Goal: Information Seeking & Learning: Learn about a topic

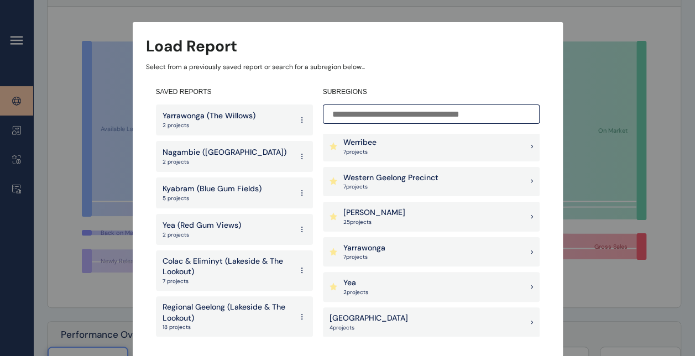
scroll to position [166, 0]
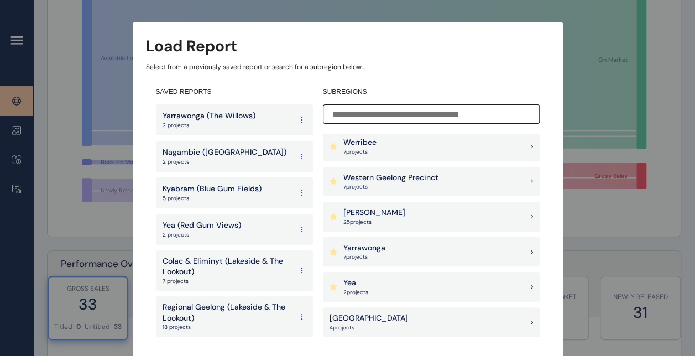
click at [378, 250] on p "Yarrawonga" at bounding box center [364, 248] width 42 height 11
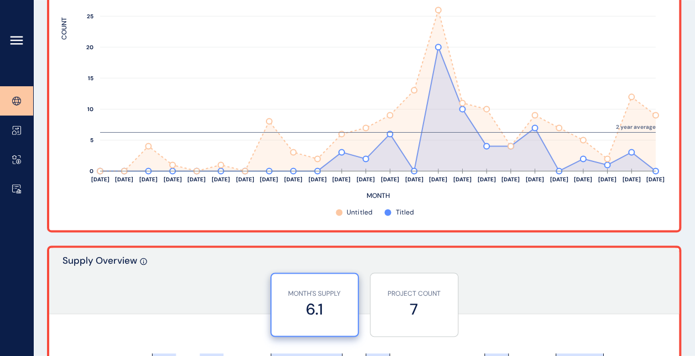
scroll to position [663, 0]
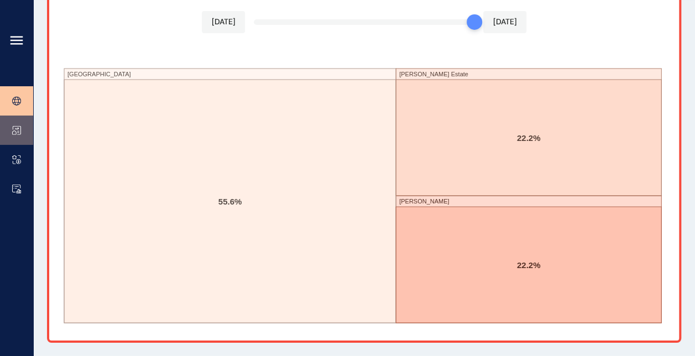
click at [17, 135] on link at bounding box center [16, 130] width 33 height 29
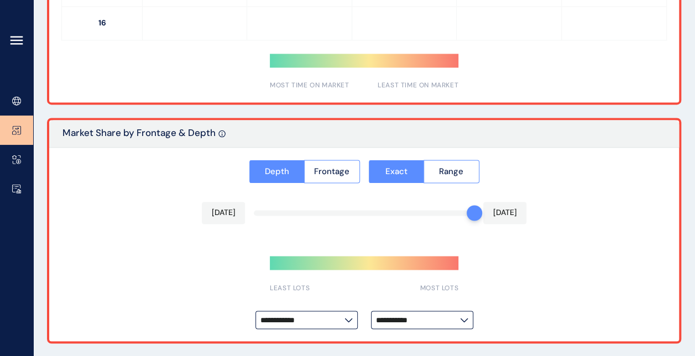
type input "*********"
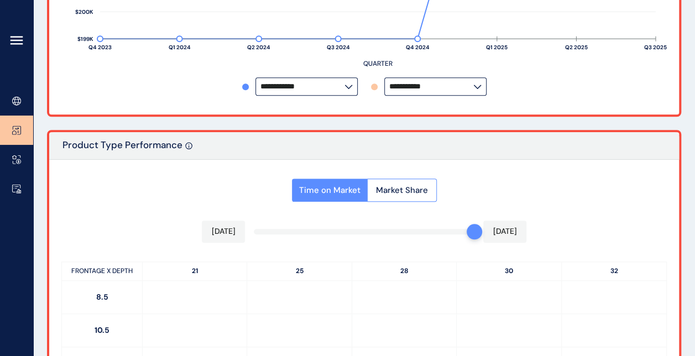
scroll to position [497, 0]
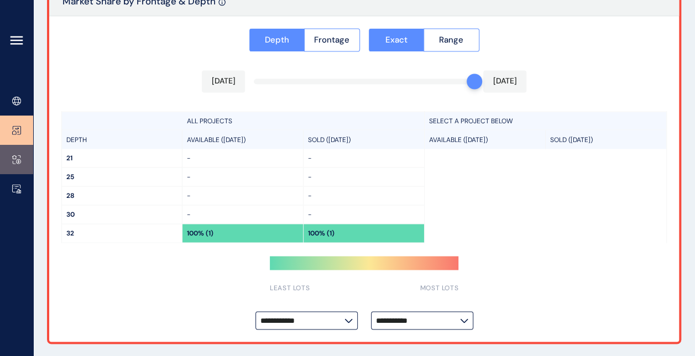
click at [12, 161] on icon at bounding box center [16, 159] width 9 height 9
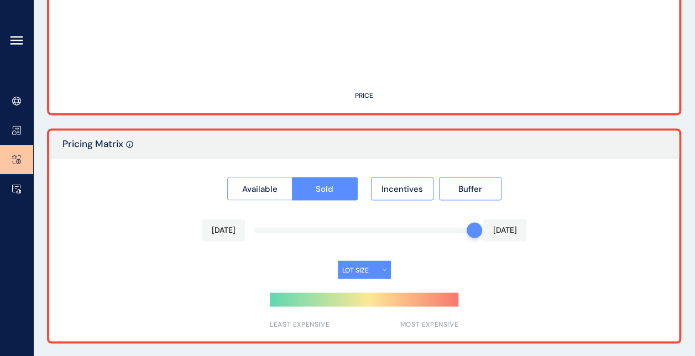
type input "**********"
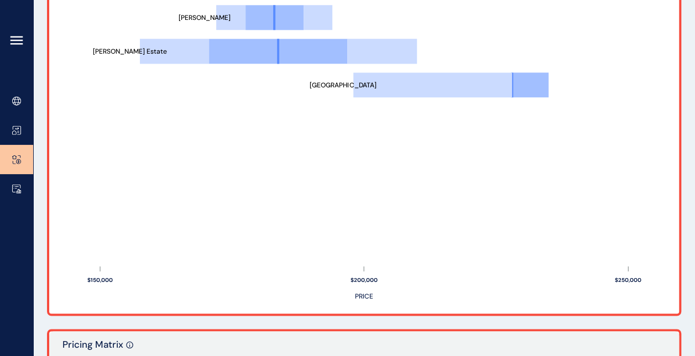
scroll to position [927, 0]
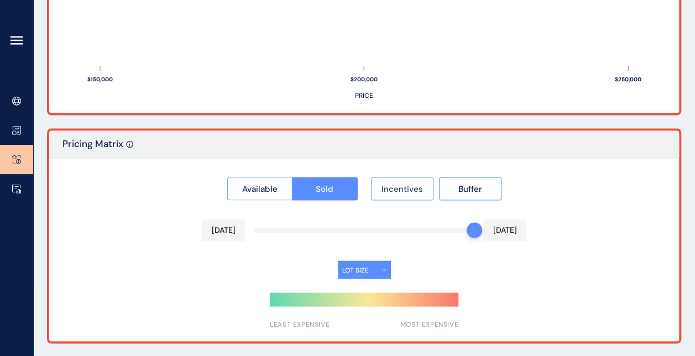
click at [392, 185] on span "Incentives" at bounding box center [401, 188] width 41 height 11
click at [17, 181] on link at bounding box center [16, 188] width 33 height 29
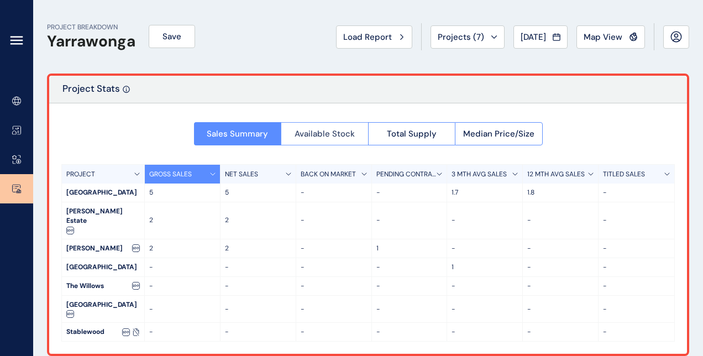
click at [337, 135] on span "Available Stock" at bounding box center [325, 133] width 60 height 11
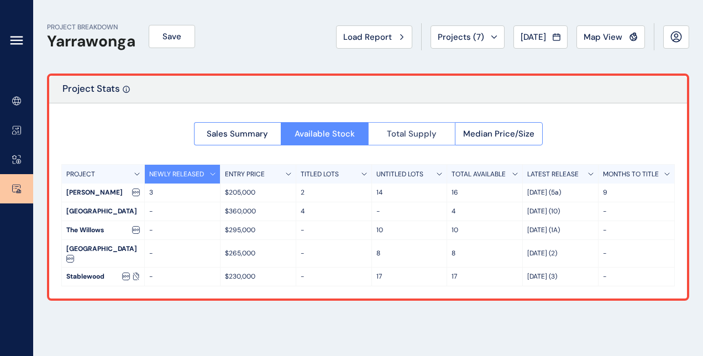
click at [417, 137] on span "Total Supply" at bounding box center [412, 133] width 50 height 11
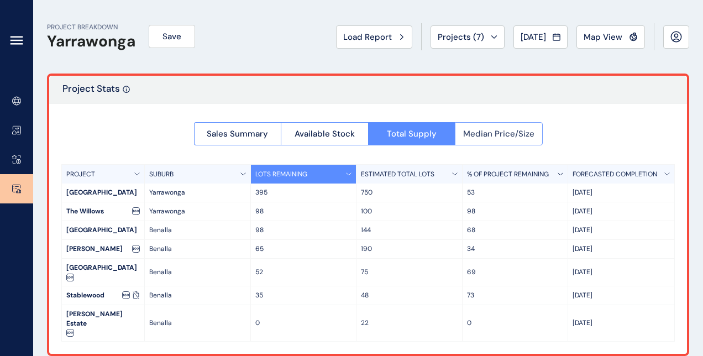
click at [480, 138] on span "Median Price/Size" at bounding box center [498, 133] width 71 height 11
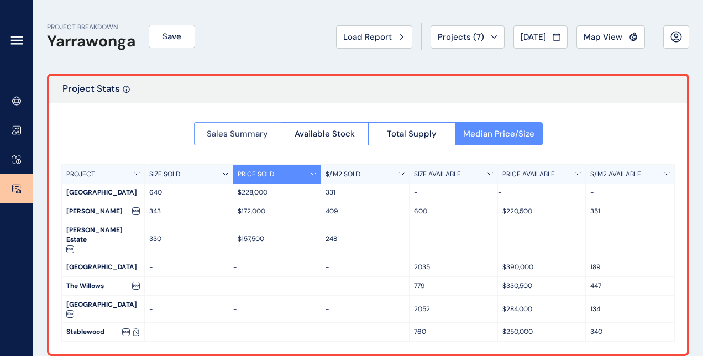
click at [253, 140] on button "Sales Summary" at bounding box center [237, 133] width 87 height 23
